Goal: Information Seeking & Learning: Learn about a topic

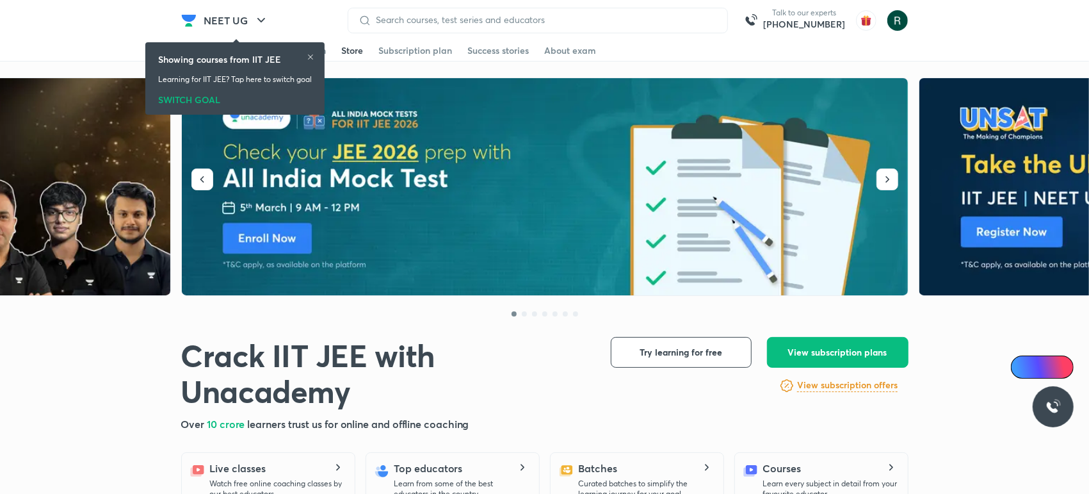
click at [351, 57] on link "Store" at bounding box center [353, 50] width 22 height 20
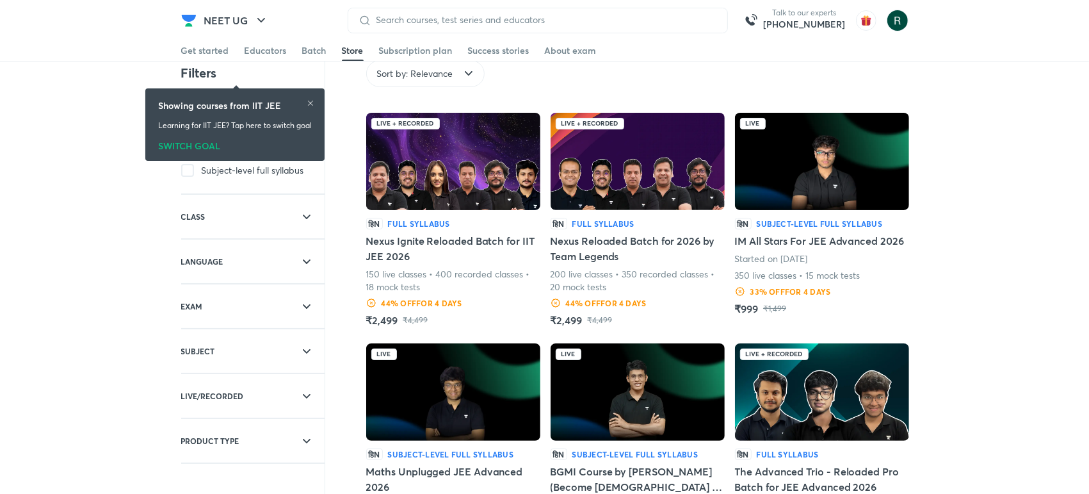
scroll to position [14, 0]
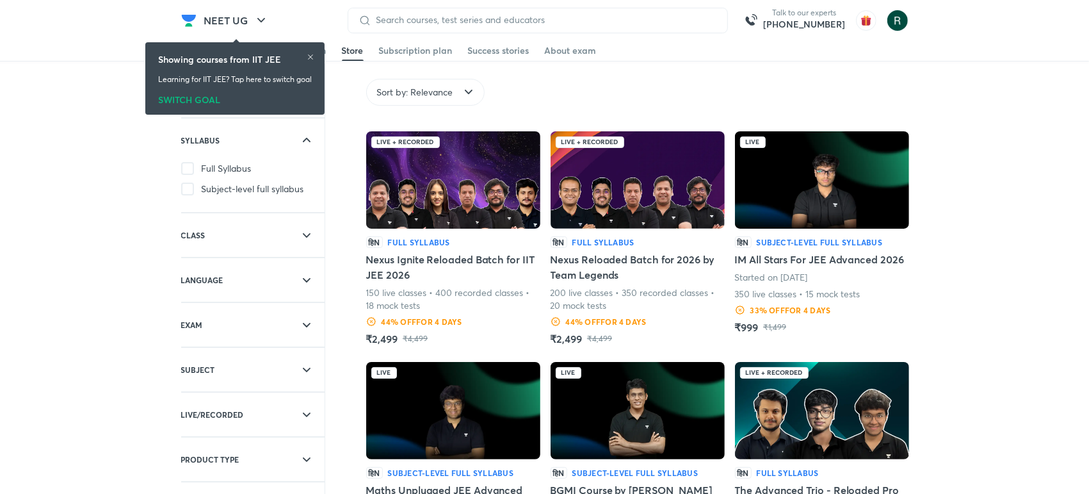
click at [199, 100] on div "SWITCH GOAL" at bounding box center [235, 97] width 154 height 14
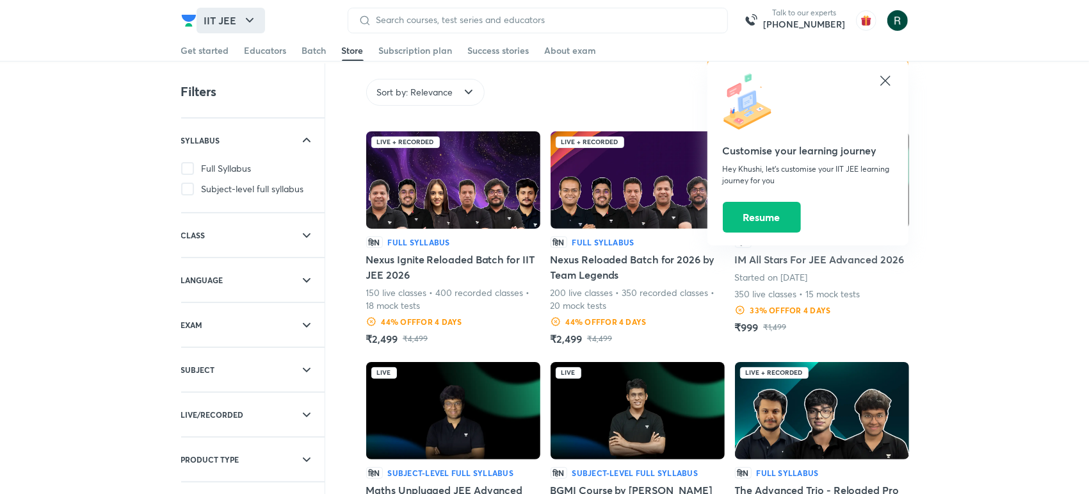
click at [239, 14] on button "IIT JEE" at bounding box center [231, 21] width 69 height 26
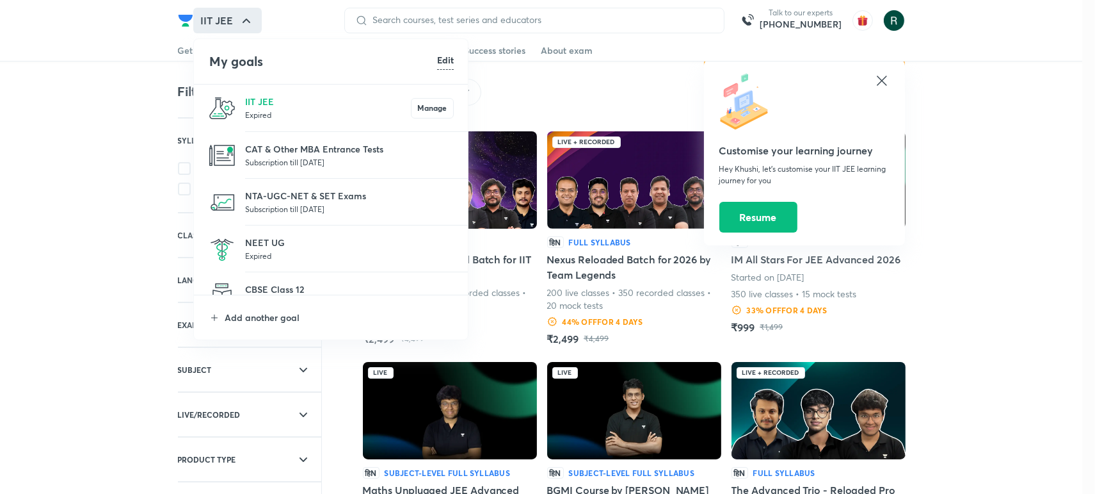
click at [294, 257] on p "Expired" at bounding box center [349, 255] width 209 height 13
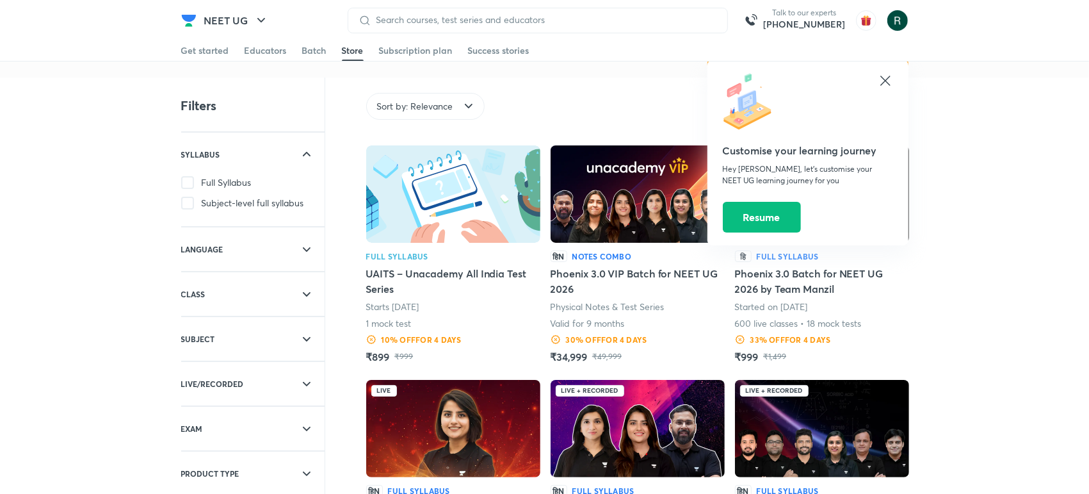
click at [490, 192] on img at bounding box center [453, 193] width 174 height 97
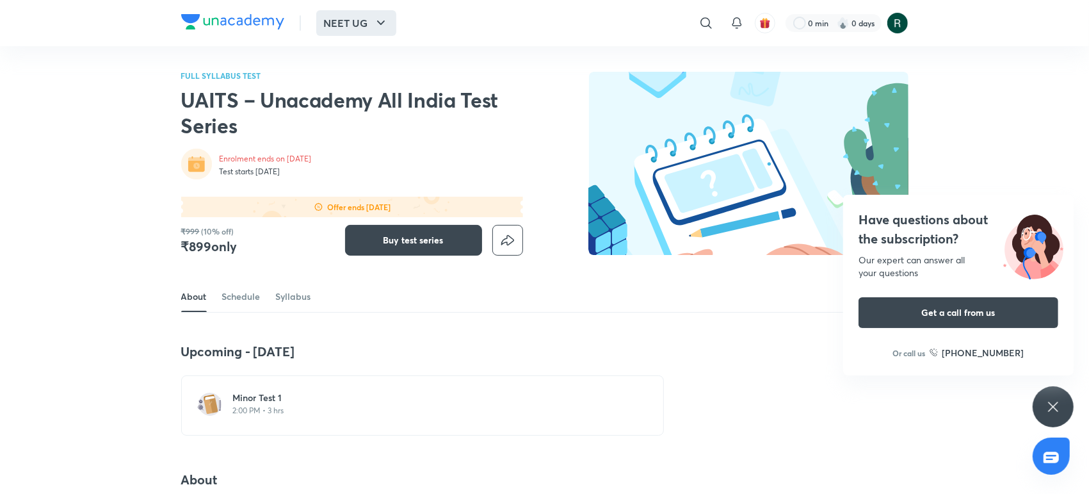
click at [337, 28] on button "NEET UG" at bounding box center [356, 23] width 80 height 26
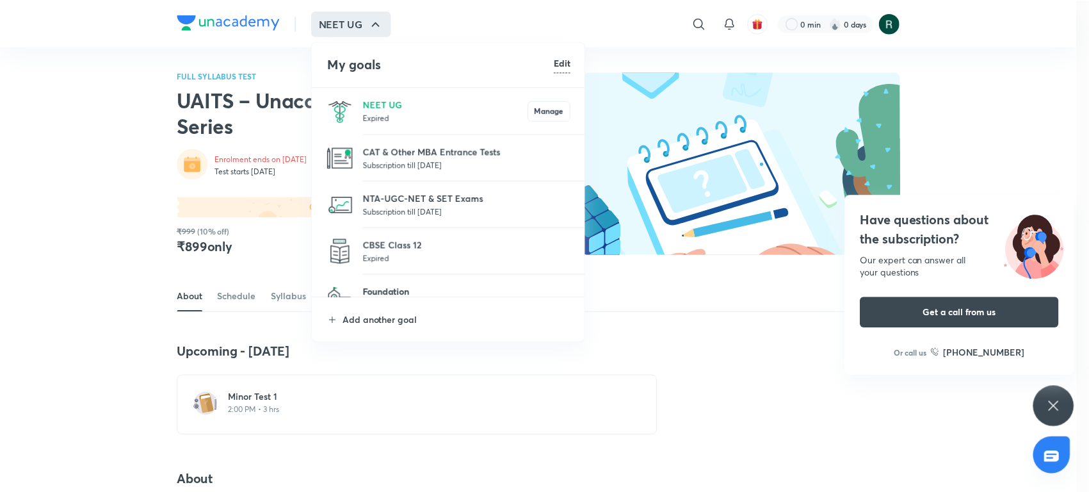
scroll to position [77, 0]
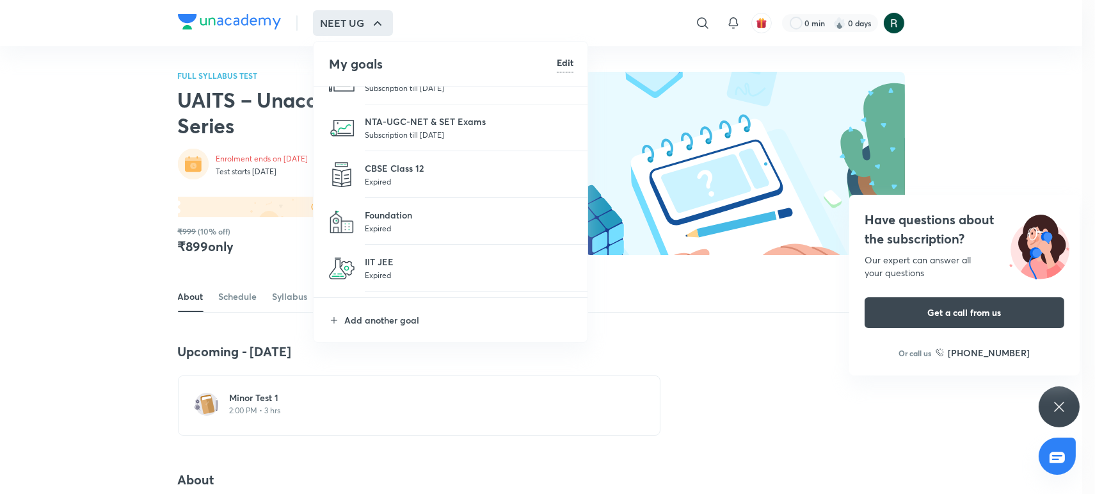
click at [402, 274] on p "Expired" at bounding box center [469, 274] width 209 height 13
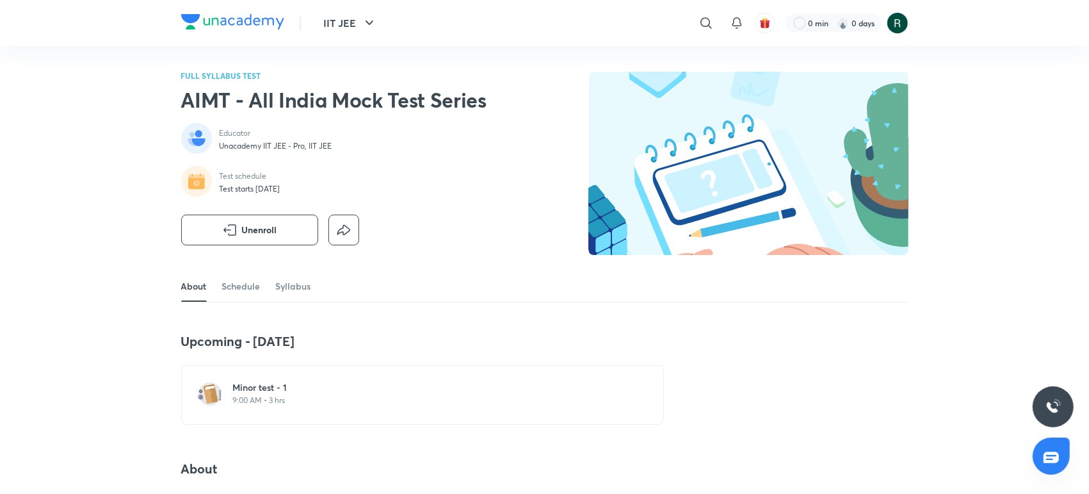
scroll to position [57, 0]
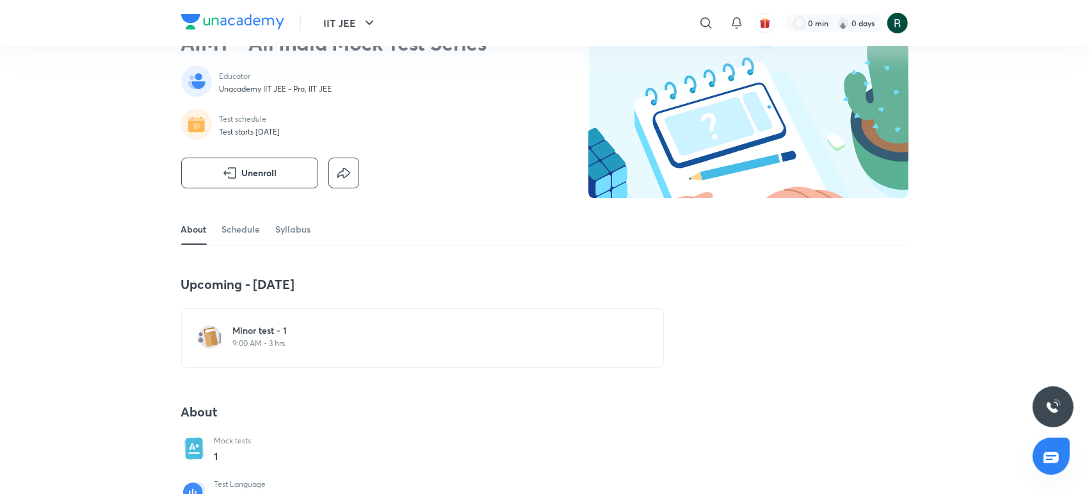
click at [293, 330] on h6 "Minor test - 1" at bounding box center [430, 330] width 394 height 13
